Goal: Navigation & Orientation: Find specific page/section

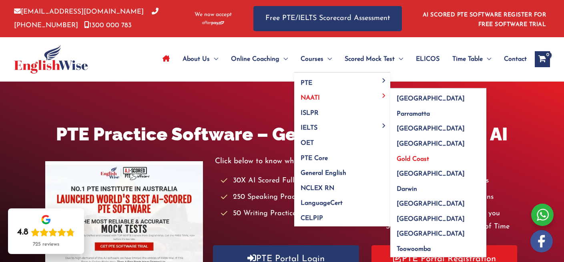
click at [417, 156] on span "Gold Coast" at bounding box center [413, 159] width 32 height 6
